Goal: Find specific page/section: Find specific page/section

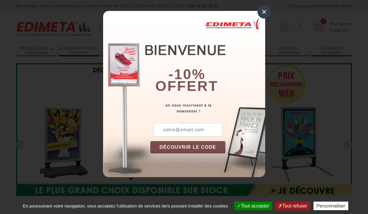
click at [253, 205] on button "Tout accepter" at bounding box center [253, 205] width 38 height 9
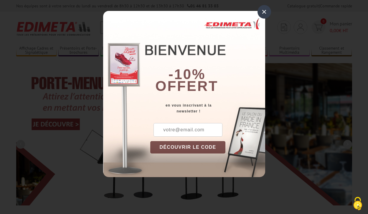
click at [264, 12] on div "×" at bounding box center [265, 12] width 14 height 14
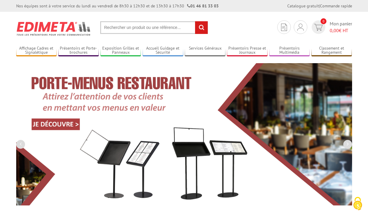
click at [0, 0] on div "Nos équipes sont à votre service du lundi au vendredi de 8h30 à 12h30 et de 13h…" at bounding box center [184, 6] width 368 height 12
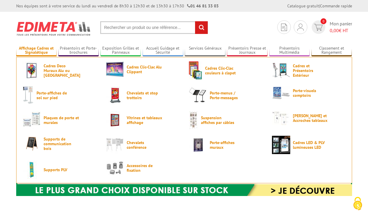
click at [36, 50] on link "Affichage Cadres et Signalétique" at bounding box center [36, 51] width 41 height 10
